Goal: Task Accomplishment & Management: Manage account settings

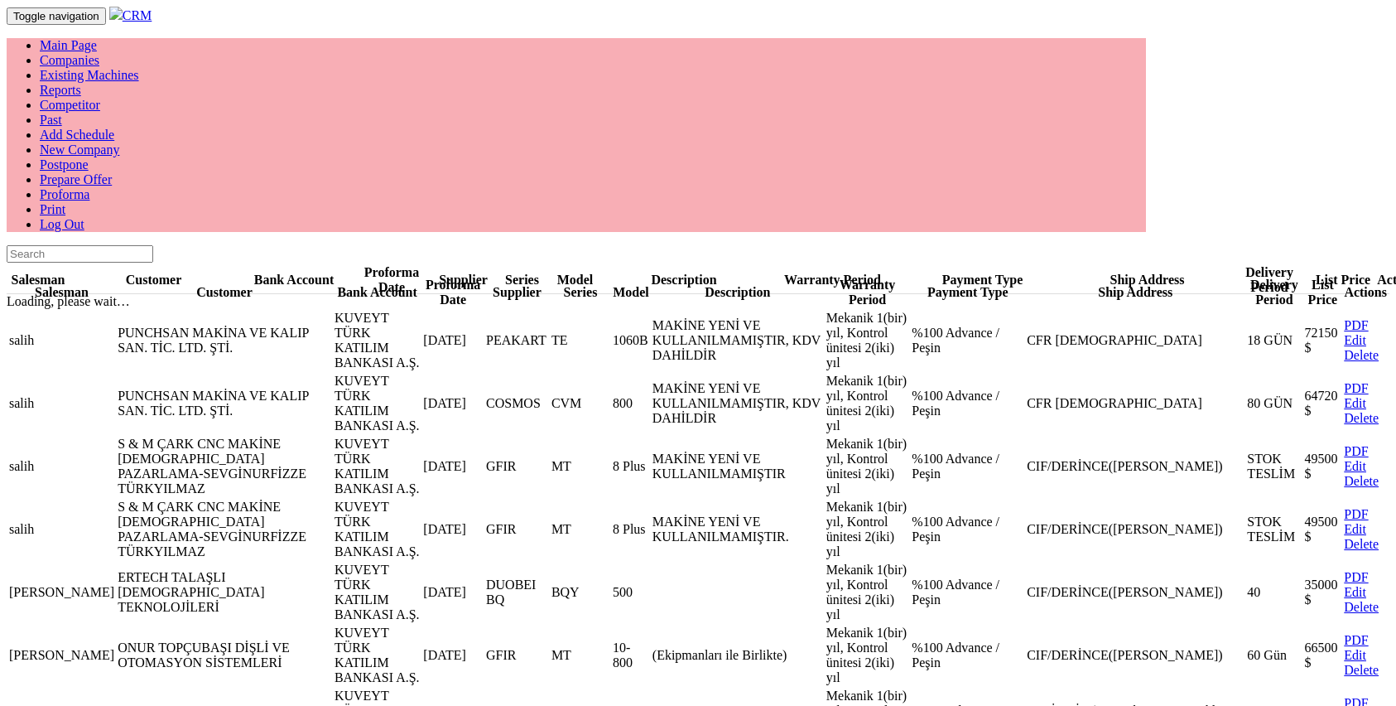
click at [1304, 310] on td "72150 $" at bounding box center [1323, 340] width 38 height 61
click at [99, 53] on link "Companies" at bounding box center [70, 60] width 60 height 14
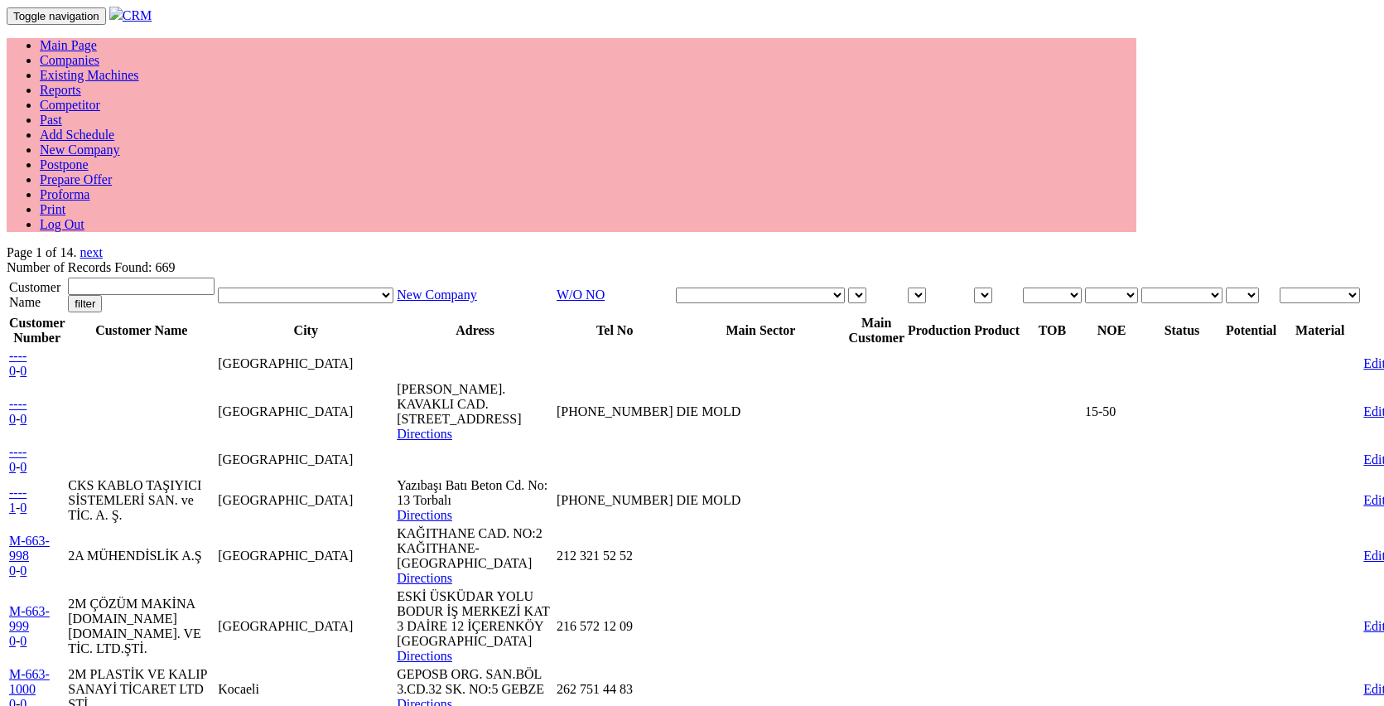
click at [851, 315] on th "Main Customer" at bounding box center [876, 330] width 58 height 31
click at [850, 315] on th "Main Customer" at bounding box center [876, 330] width 58 height 31
click at [851, 287] on select at bounding box center [857, 295] width 18 height 16
click at [848, 287] on select at bounding box center [857, 295] width 18 height 16
click at [913, 287] on select at bounding box center [917, 295] width 18 height 16
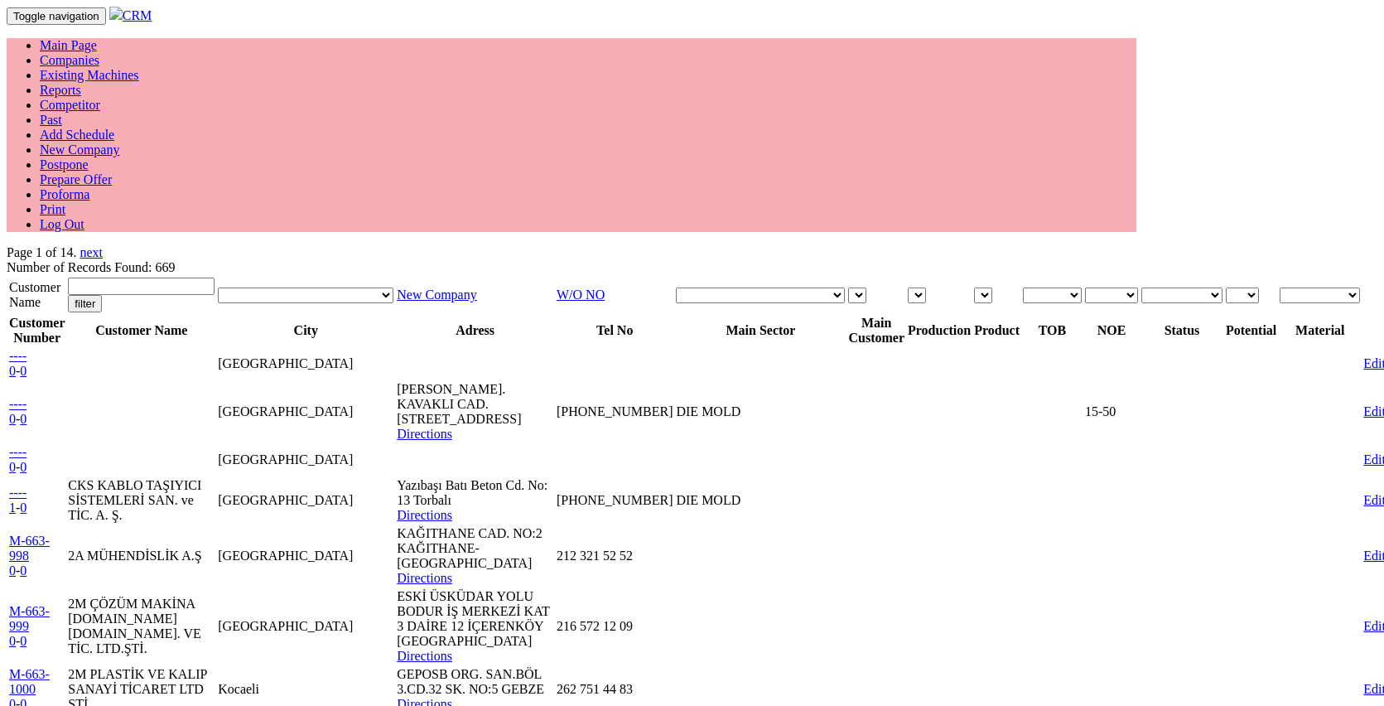
click at [908, 287] on select at bounding box center [917, 295] width 18 height 16
click at [974, 287] on select at bounding box center [983, 295] width 18 height 16
click at [1023, 287] on select "DM DPM DPSM DSM Export PM PSM SM Supplier" at bounding box center [1052, 295] width 59 height 16
click at [1085, 287] on select "0-15 1-50 15-50 201- < 51-200" at bounding box center [1111, 295] width 53 height 16
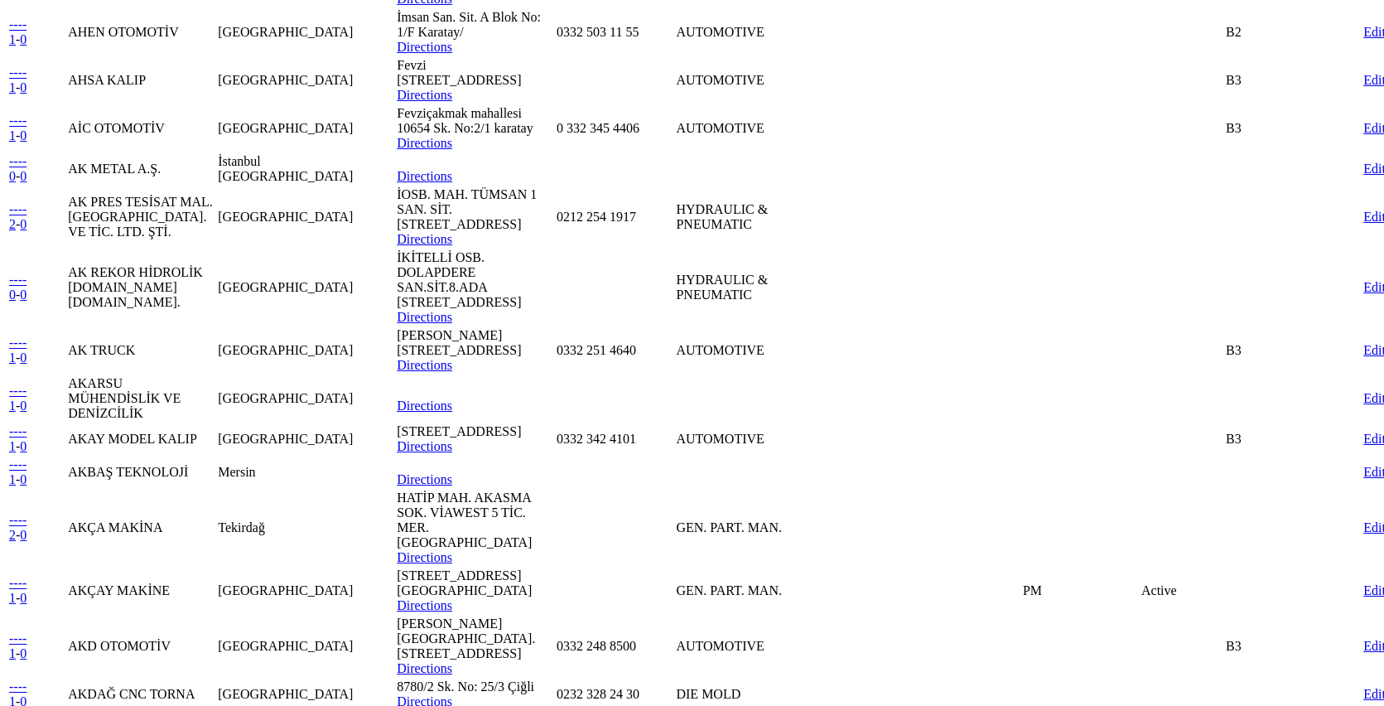
scroll to position [1418, 0]
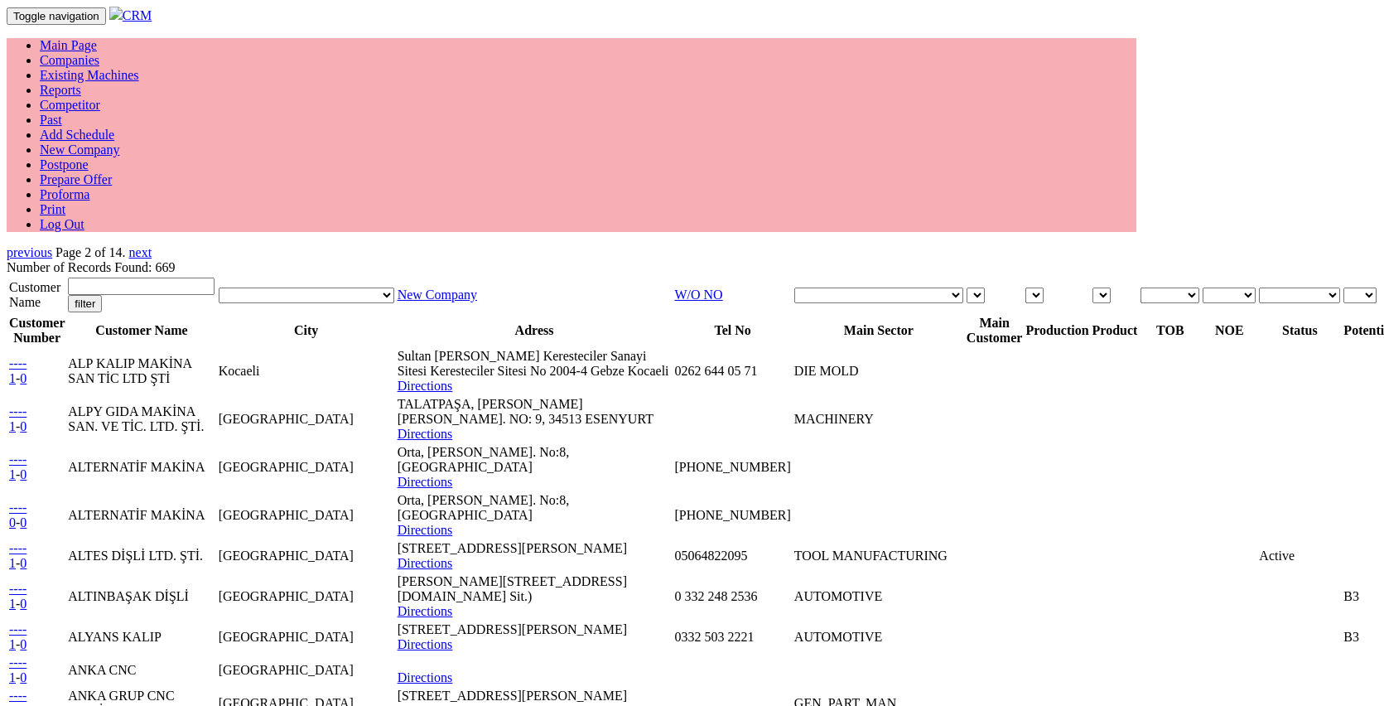
click at [183, 348] on td "ALP KALIP MAKİNA SAN TİC LTD ŞTİ" at bounding box center [141, 371] width 148 height 46
click at [99, 53] on link "Companies" at bounding box center [70, 60] width 60 height 14
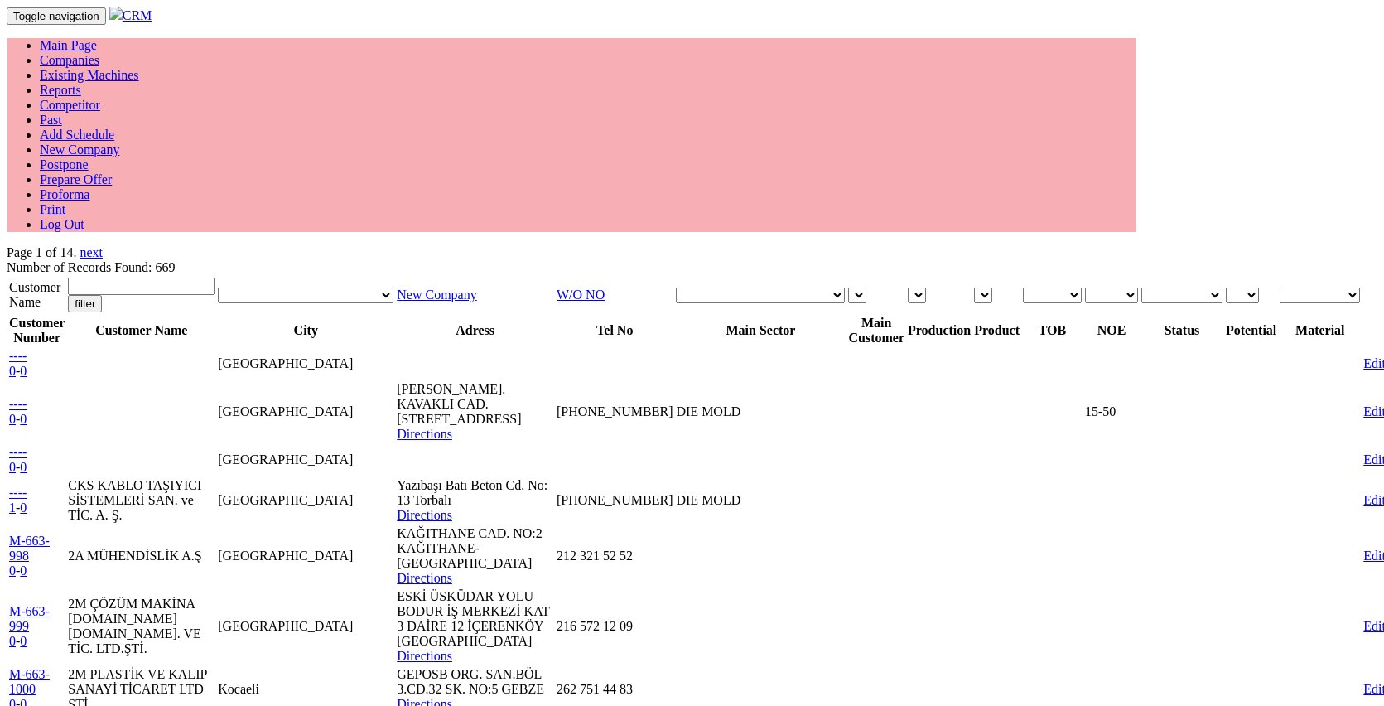
click at [396, 381] on td "KAVAKLI MAH. KAVAKLI CAD. AKSULTAN PLAZA NO:23/2 BEYLİKDÜZÜ Directions" at bounding box center [475, 411] width 158 height 61
click at [1363, 493] on link "Edit" at bounding box center [1374, 500] width 22 height 14
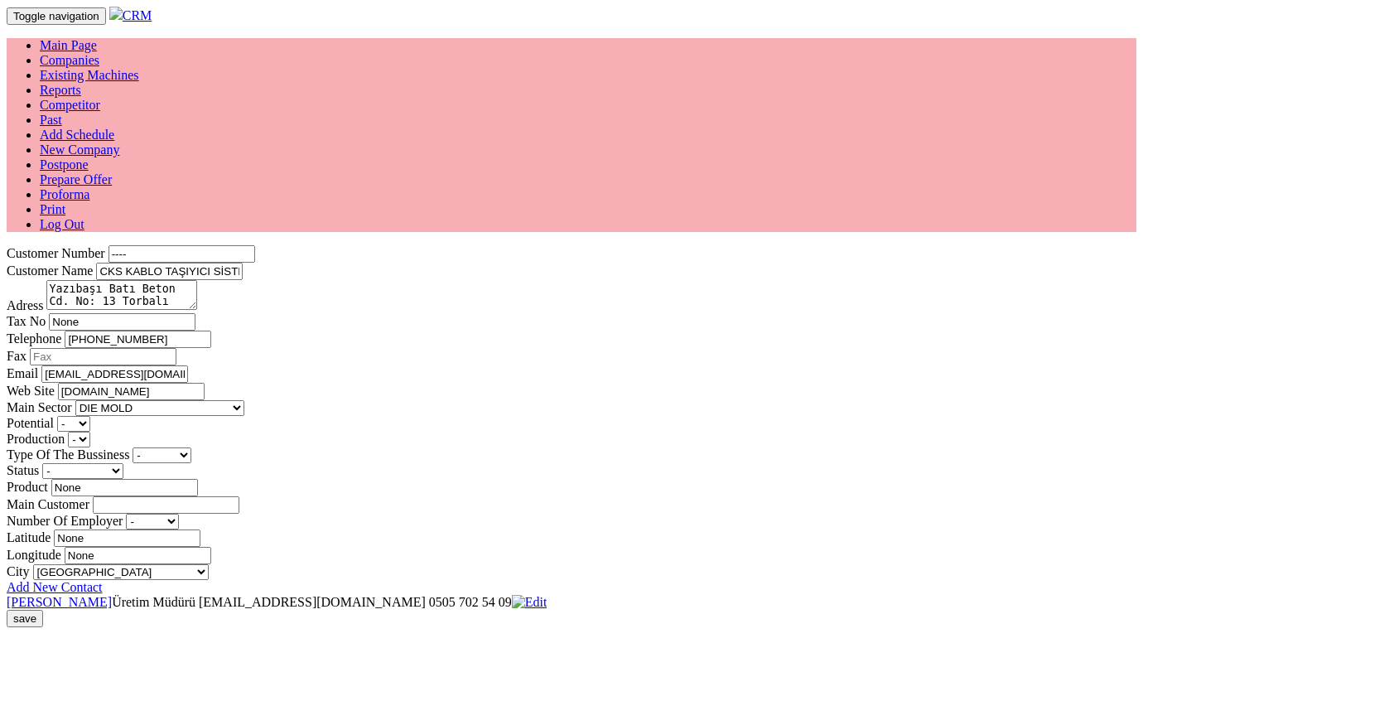
select select "362"
select select "1225"
click at [99, 53] on link "Companies" at bounding box center [70, 60] width 60 height 14
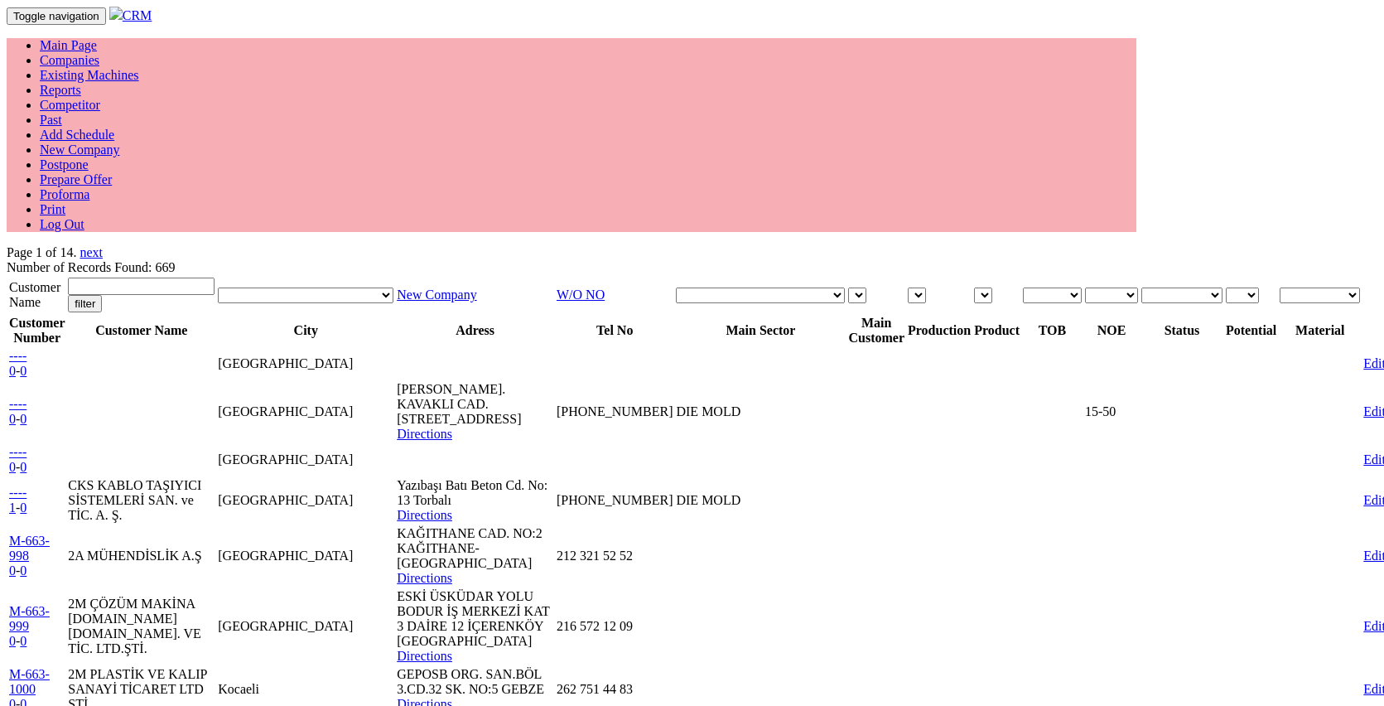
click at [1363, 356] on link "Edit" at bounding box center [1374, 363] width 22 height 14
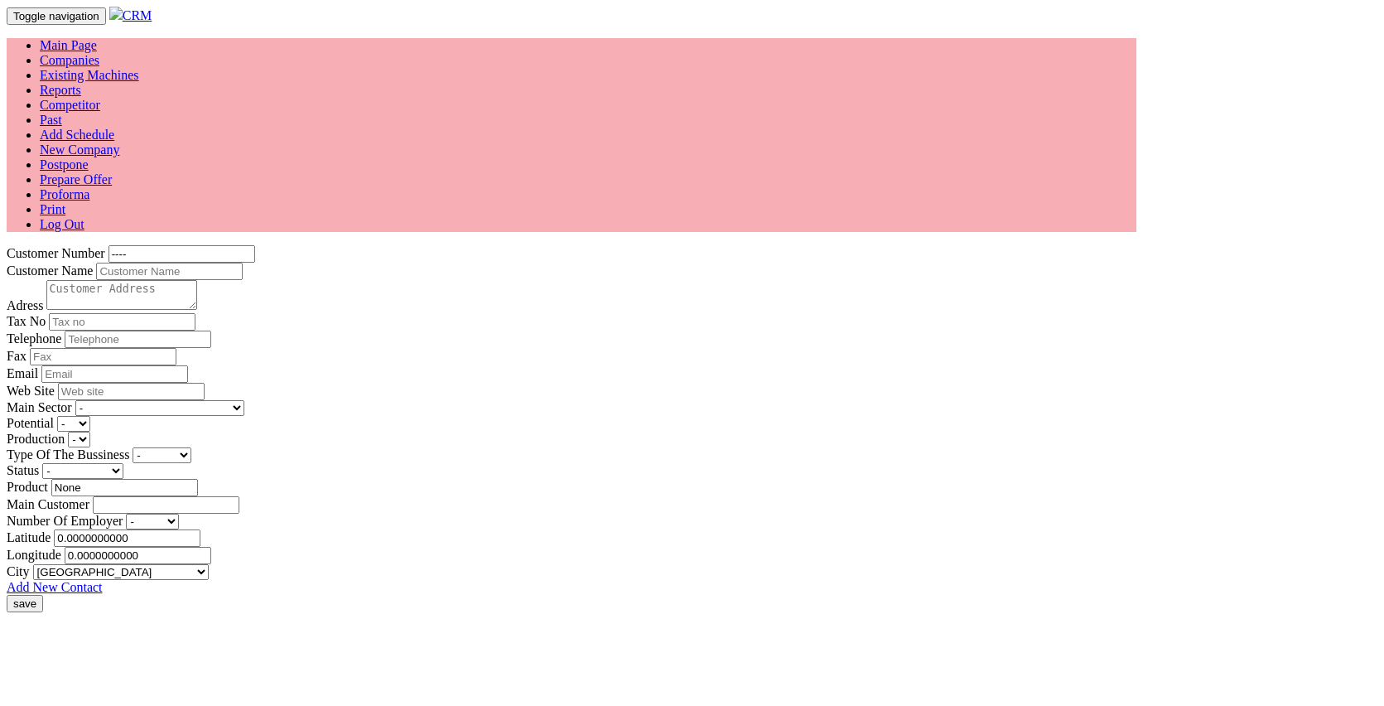
select select "1232"
click at [108, 245] on input "----" at bounding box center [181, 253] width 147 height 17
type input "----"
click at [446, 245] on form "Customer Number ---- Customer Name Adress Tax No Telephone Fax Email Web Site M…" at bounding box center [692, 428] width 1371 height 367
click at [99, 53] on link "Companies" at bounding box center [70, 60] width 60 height 14
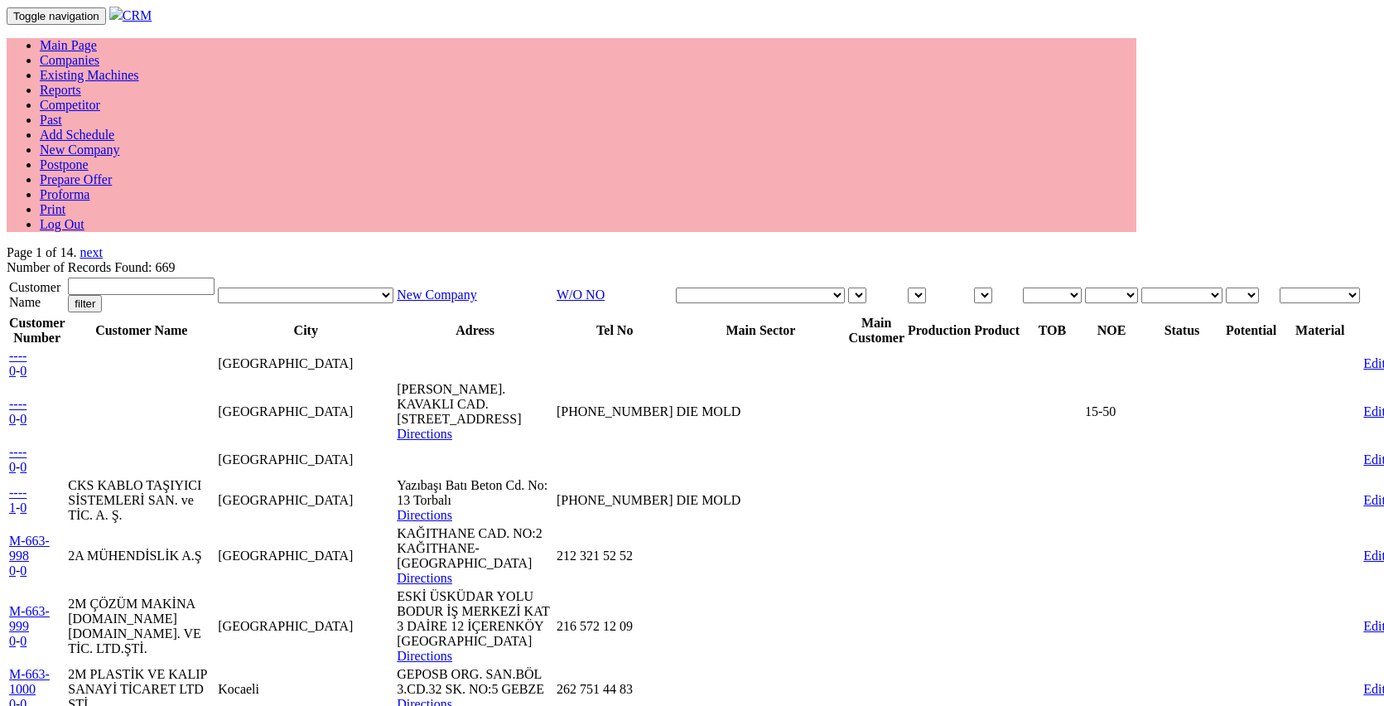
click at [1363, 404] on link "Edit" at bounding box center [1374, 411] width 22 height 14
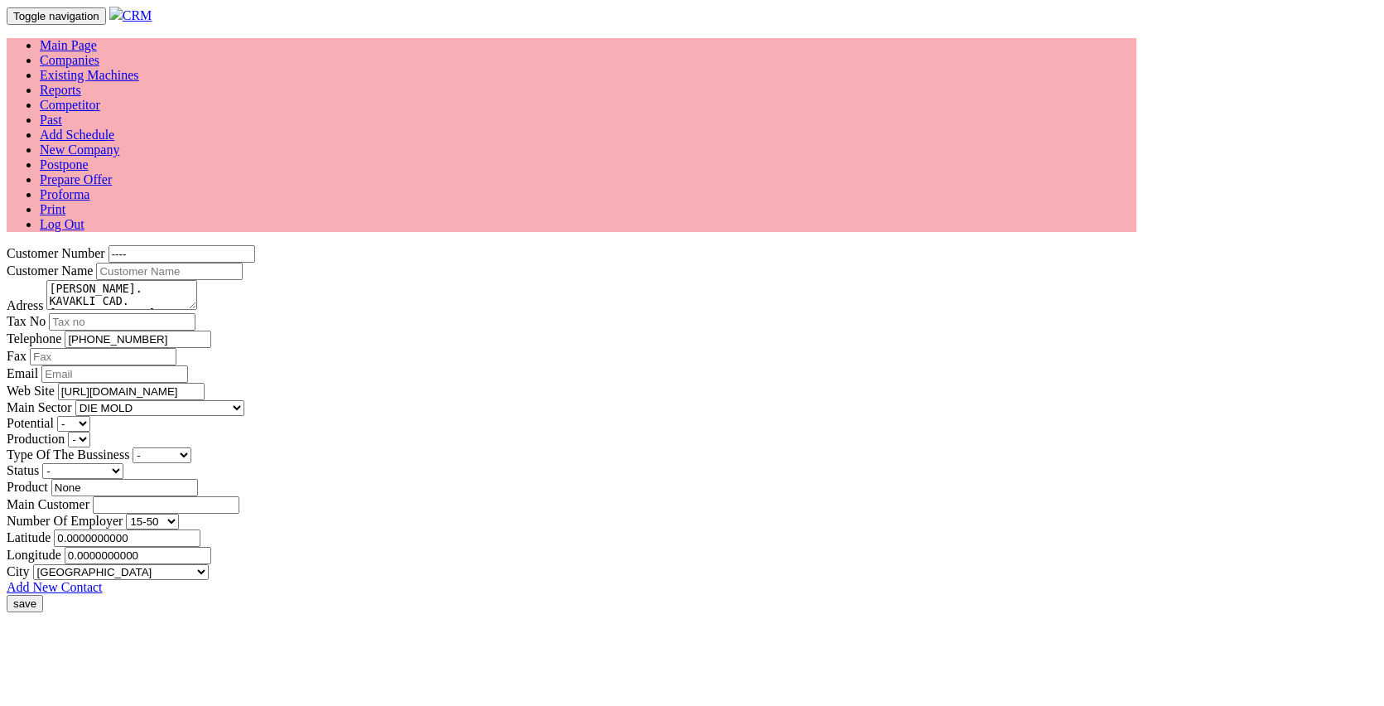
select select "362"
select select "99"
click at [523, 245] on form "Customer Number ---- Customer Name Adress KAVAKLI MAH. KAVAKLI CAD. [STREET_ADD…" at bounding box center [692, 428] width 1371 height 367
click at [777, 432] on div "Production -" at bounding box center [692, 440] width 1371 height 16
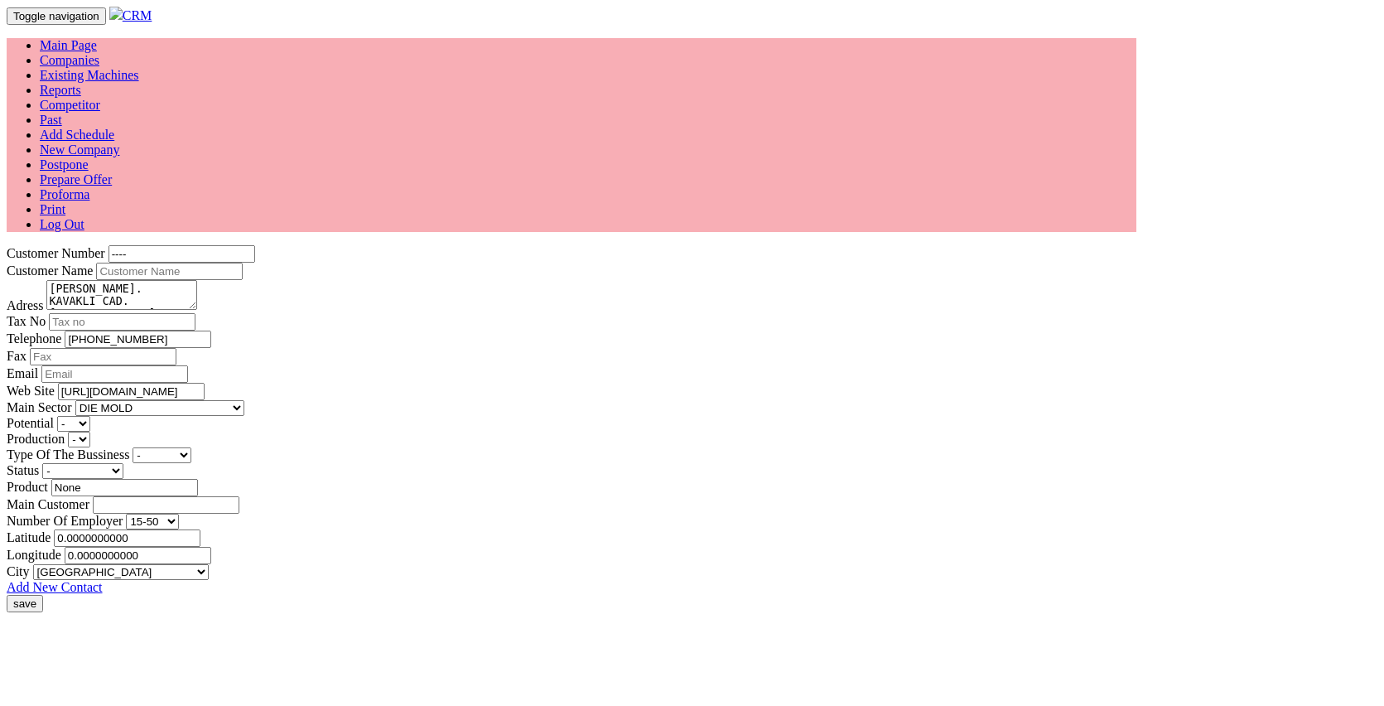
click at [90, 432] on select "-" at bounding box center [79, 440] width 22 height 16
click at [198, 496] on input "None" at bounding box center [124, 487] width 147 height 17
click at [379, 489] on div "Product None" at bounding box center [692, 487] width 1371 height 17
click at [743, 432] on div "Production -" at bounding box center [692, 440] width 1371 height 16
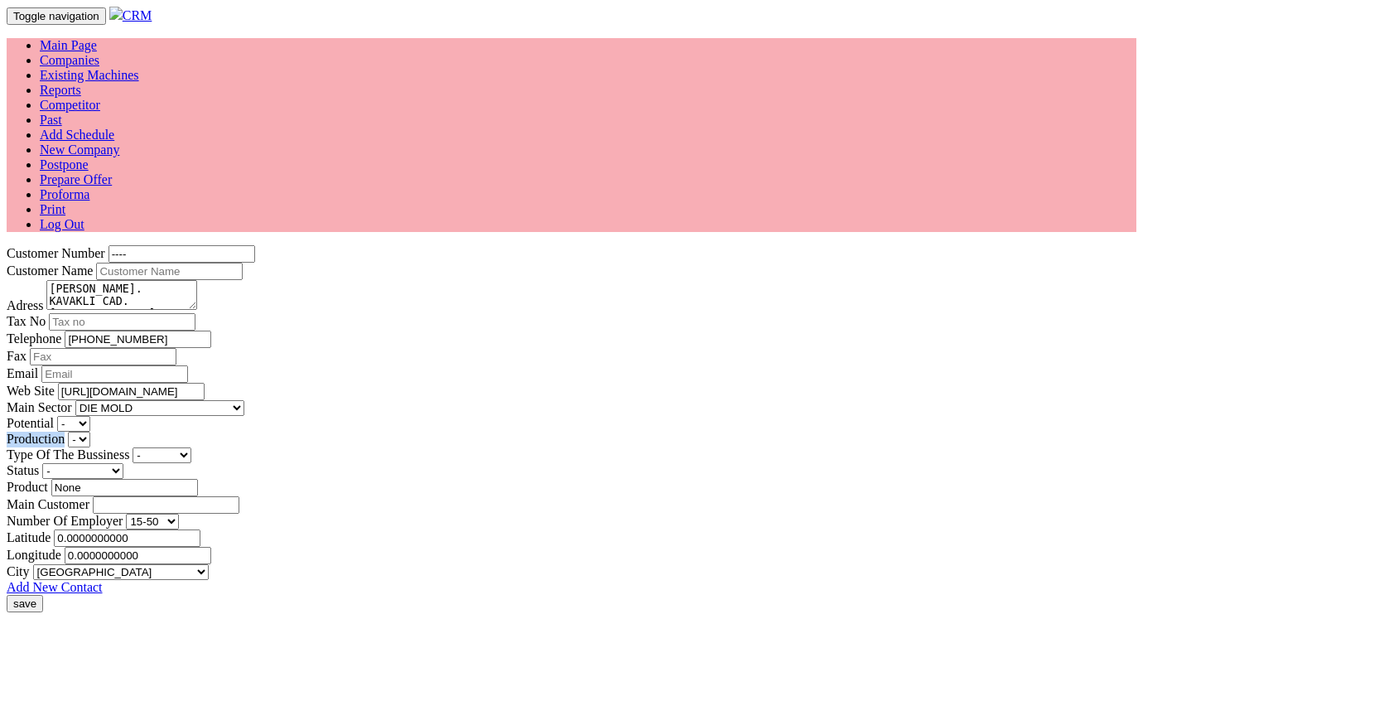
click at [743, 432] on div "Production -" at bounding box center [692, 440] width 1371 height 16
click at [642, 348] on div "Fax" at bounding box center [692, 356] width 1371 height 17
click at [629, 245] on form "Customer Number ---- Customer Name Adress KAVAKLI MAH. KAVAKLI CAD. [STREET_ADD…" at bounding box center [692, 428] width 1371 height 367
